Goal: Navigation & Orientation: Find specific page/section

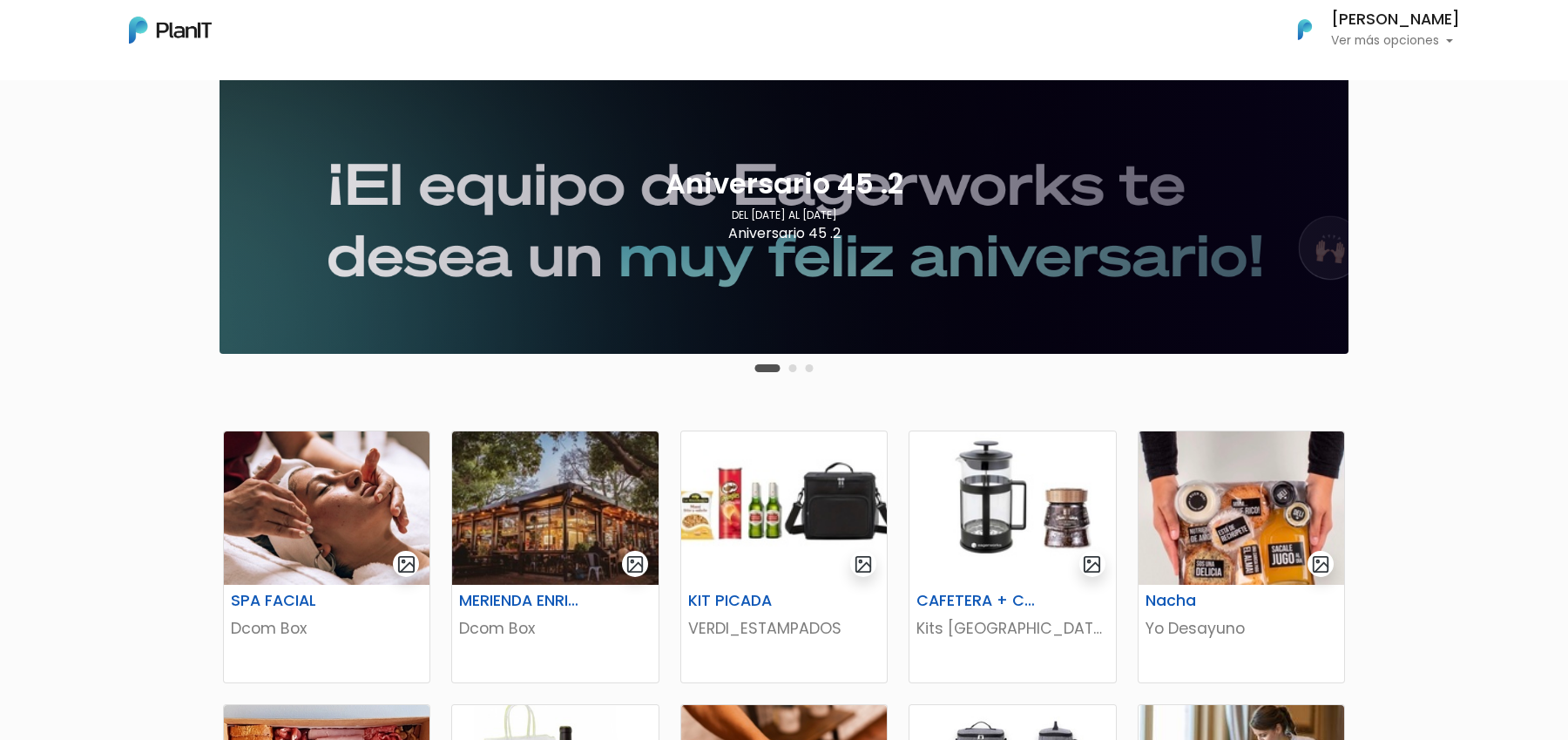
scroll to position [89, 0]
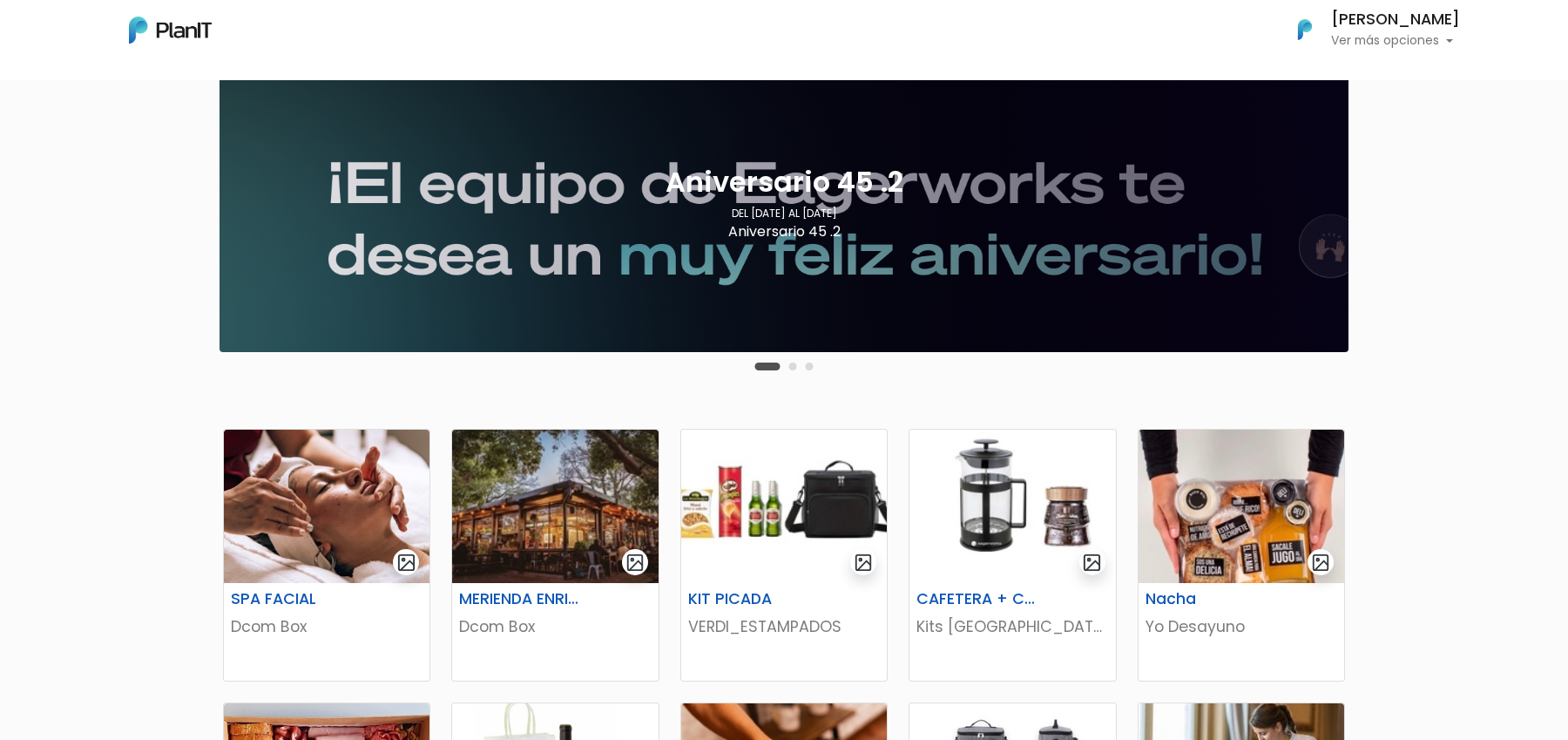
click at [795, 366] on button "Carousel Page 2" at bounding box center [793, 366] width 8 height 8
click at [812, 366] on button "Carousel Page 3" at bounding box center [810, 366] width 8 height 8
click at [763, 359] on div "Carousel Pagination" at bounding box center [784, 366] width 67 height 21
click at [776, 366] on button "Carousel Page 2" at bounding box center [775, 366] width 8 height 8
click at [760, 366] on button "Carousel Page 1" at bounding box center [759, 366] width 8 height 8
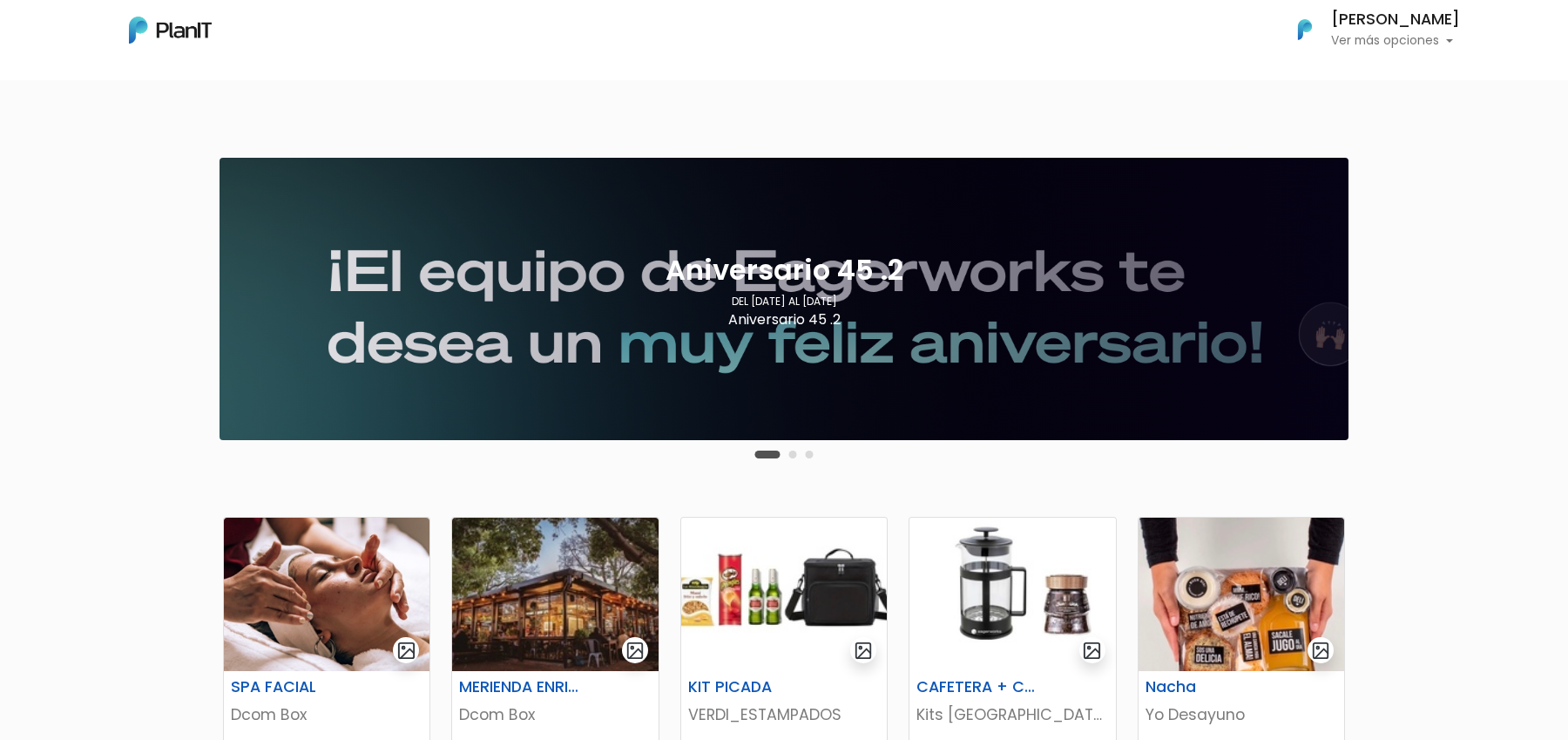
scroll to position [0, 0]
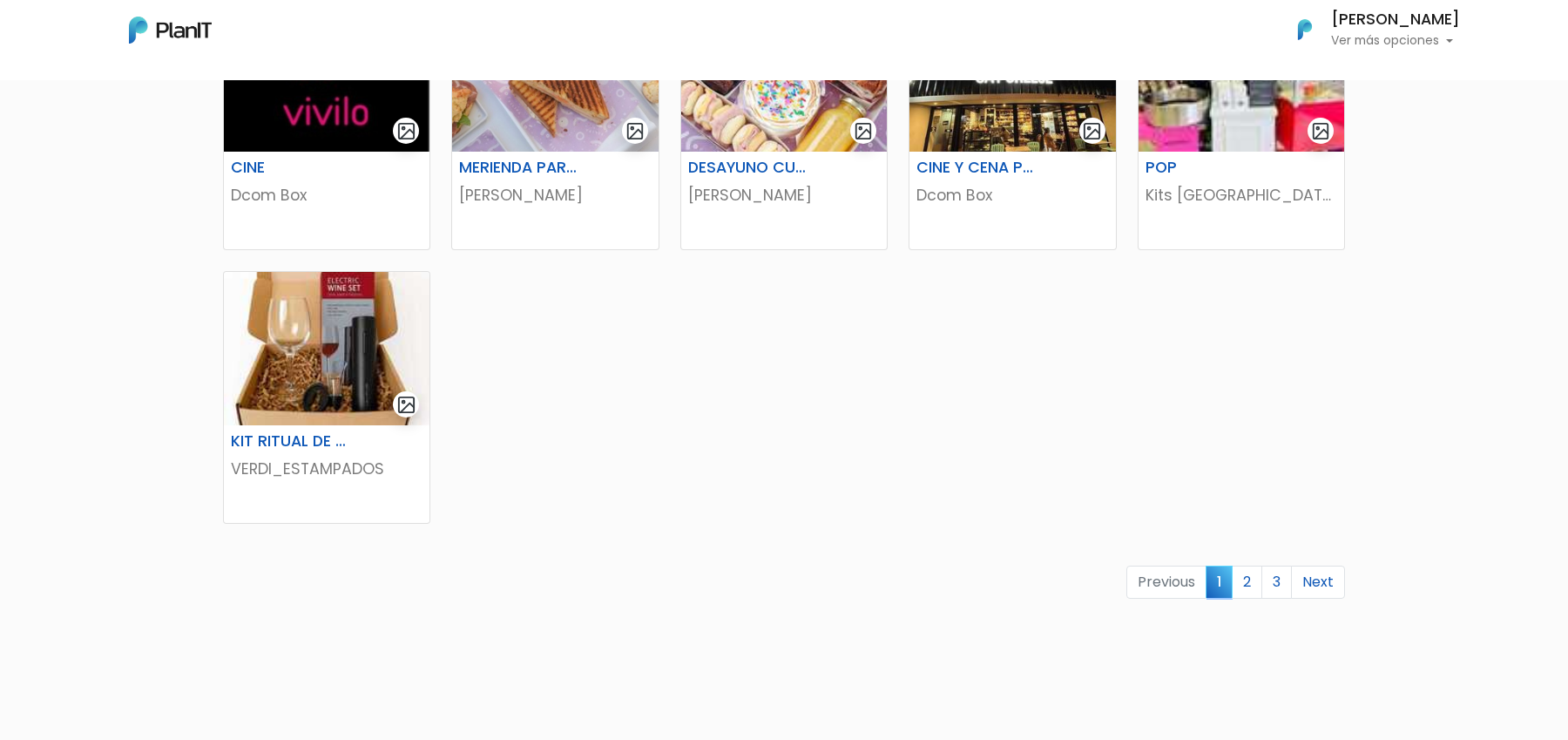
scroll to position [1007, 0]
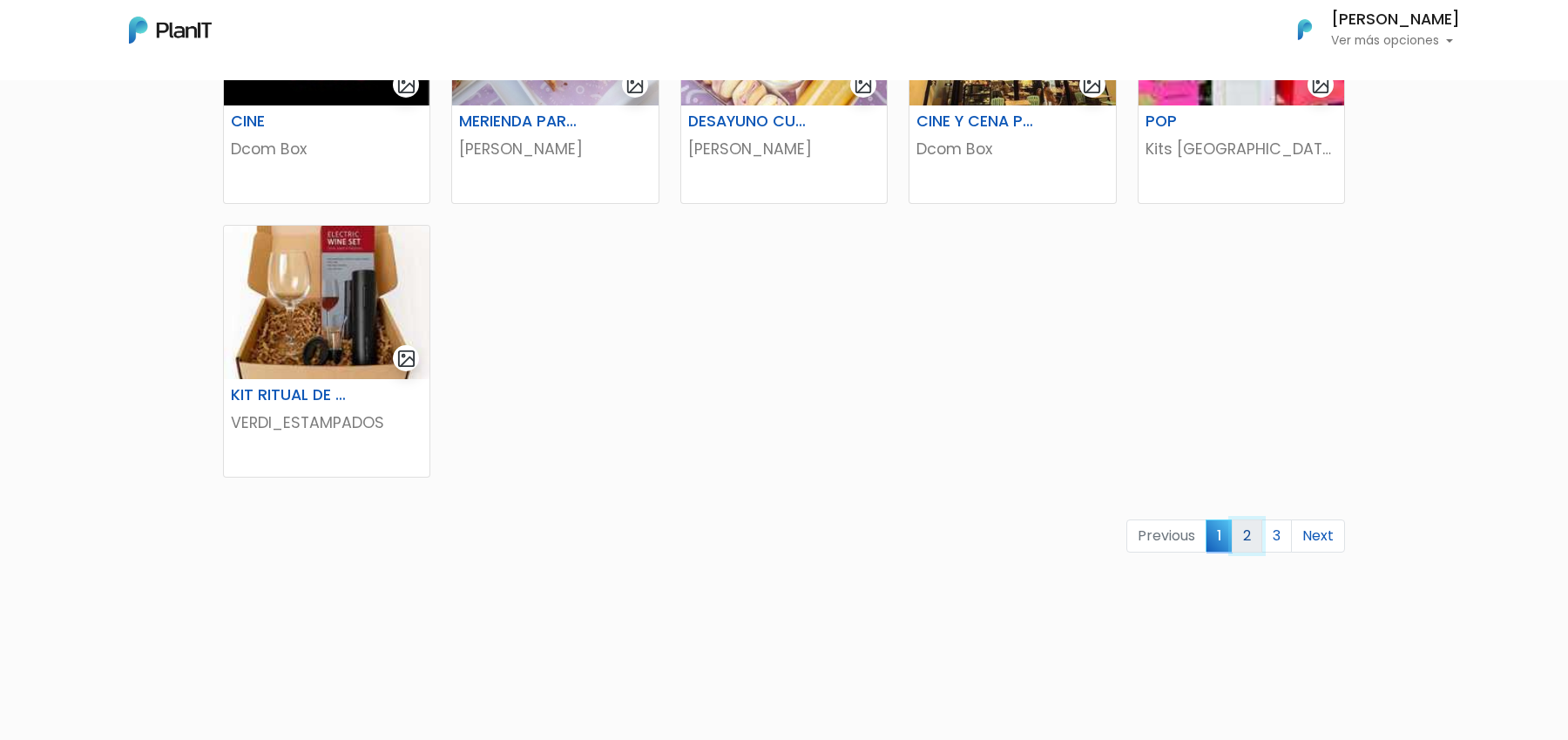
click at [1256, 529] on link "2" at bounding box center [1247, 535] width 31 height 33
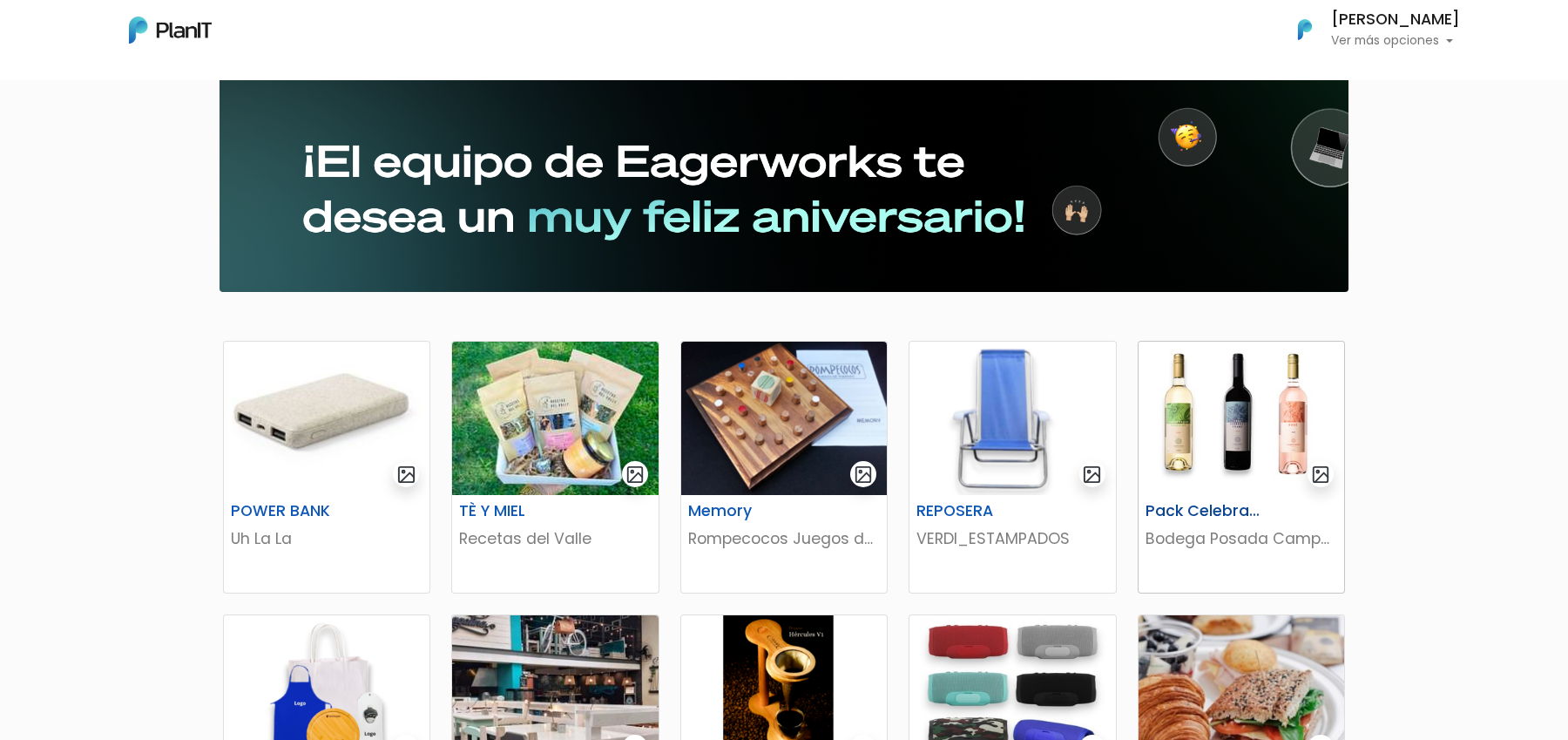
scroll to position [66, 0]
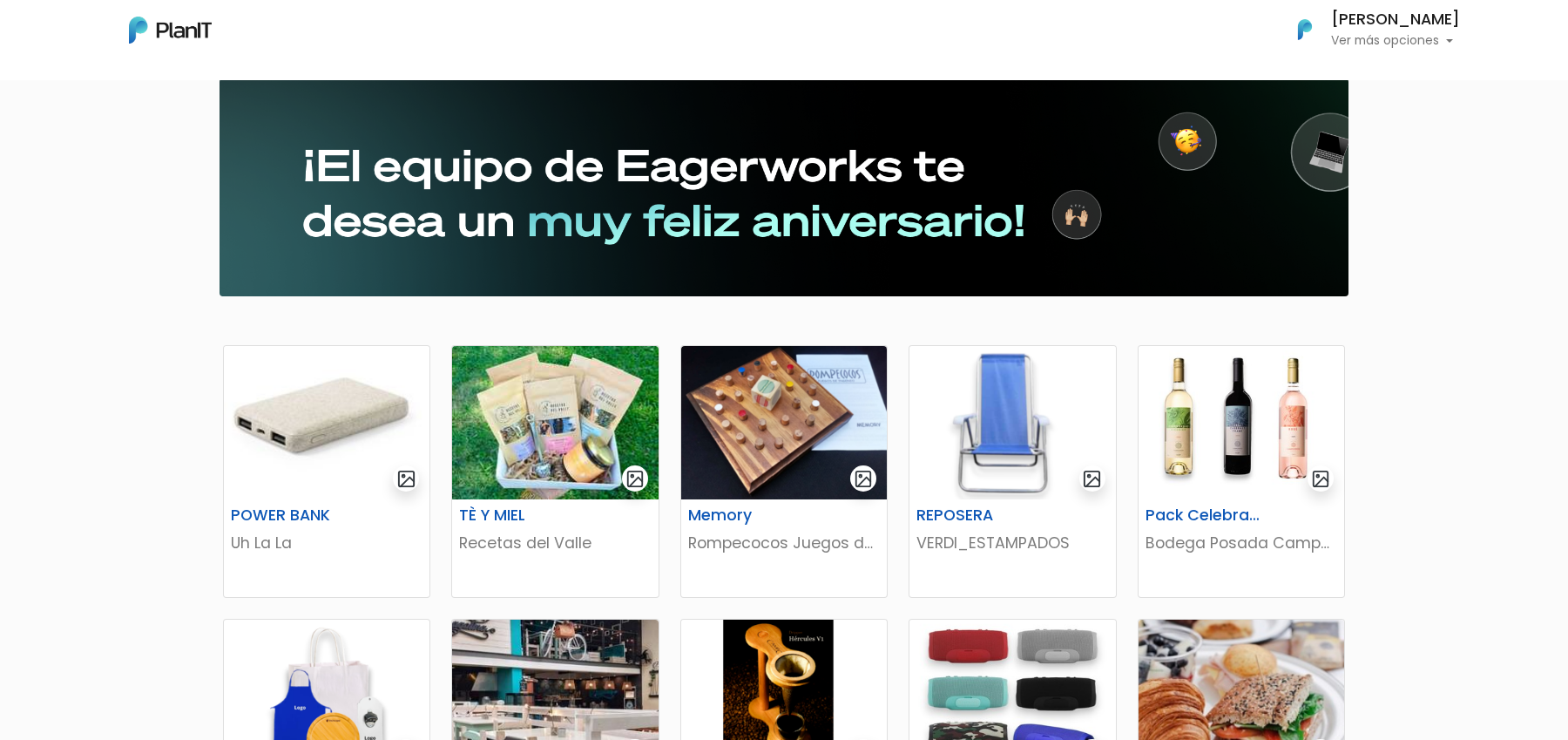
click at [1430, 34] on p "Ver más opciones" at bounding box center [1395, 40] width 129 height 12
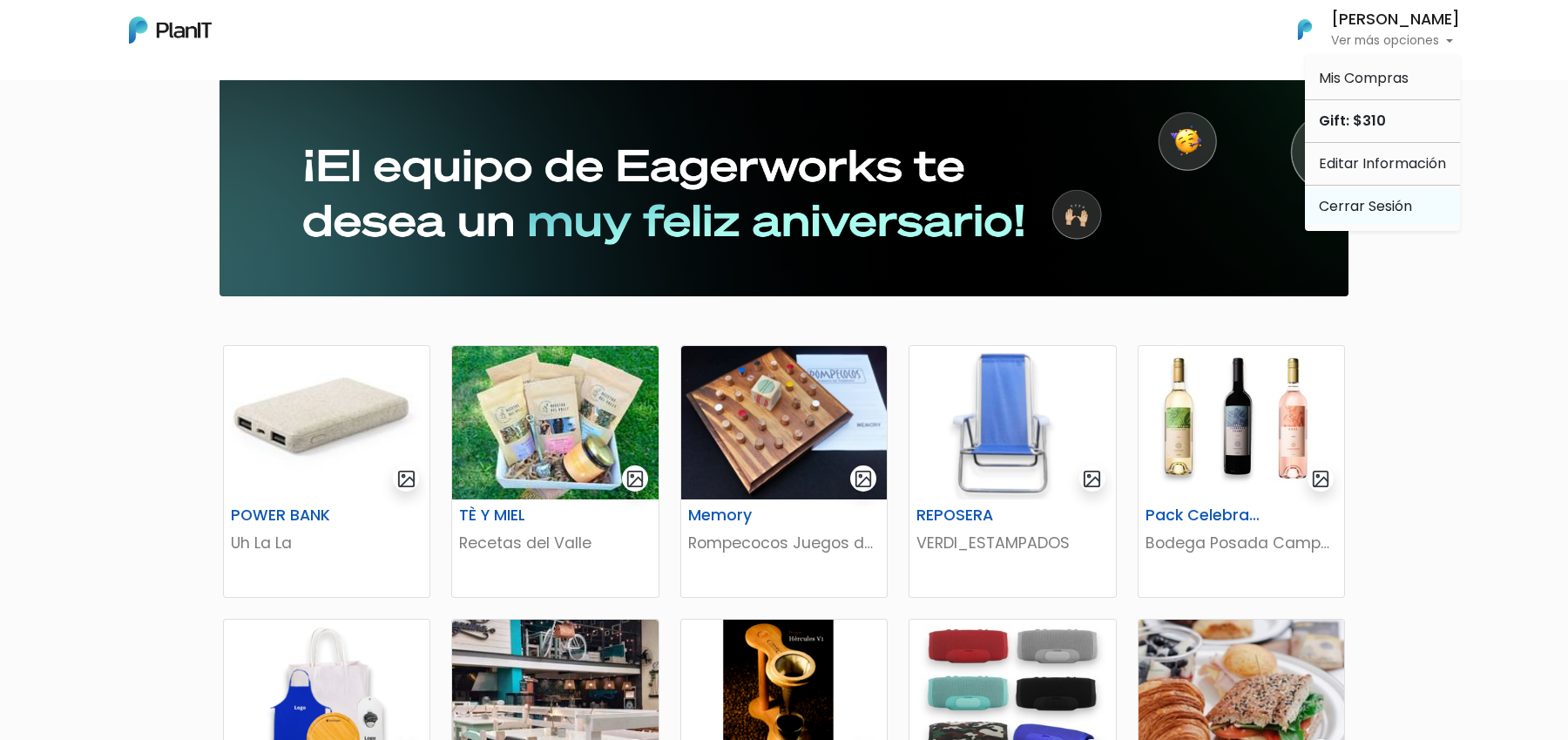
click at [1344, 190] on link "Cerrar Sesión" at bounding box center [1383, 207] width 155 height 34
